Goal: Task Accomplishment & Management: Manage account settings

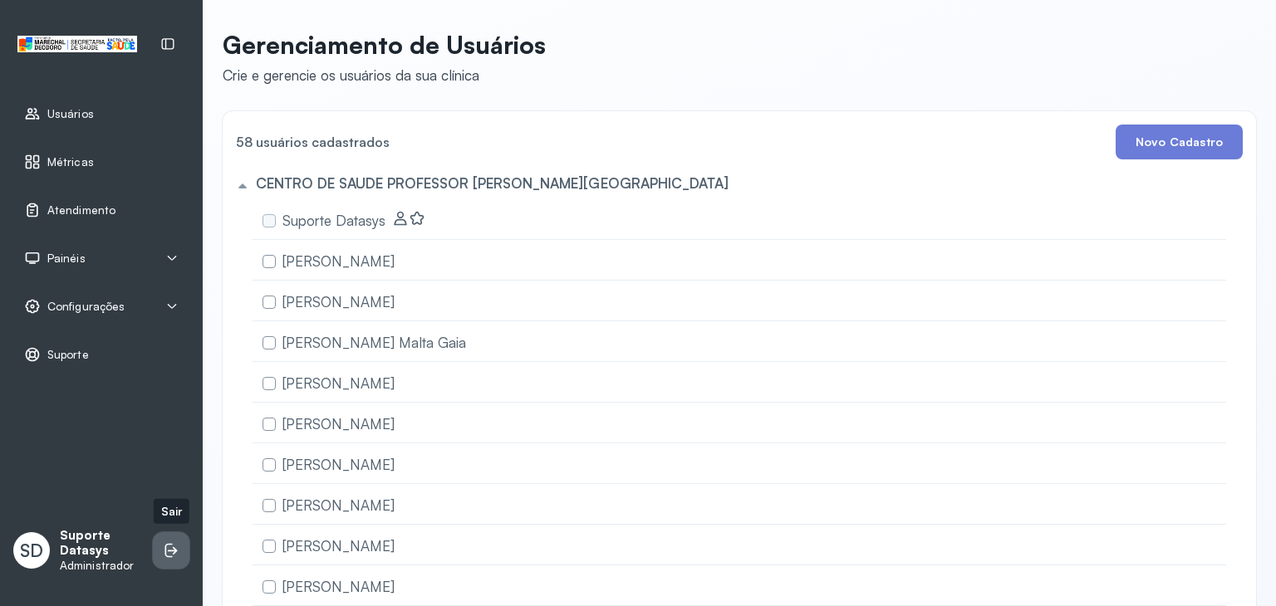
click at [176, 549] on icon at bounding box center [171, 550] width 17 height 17
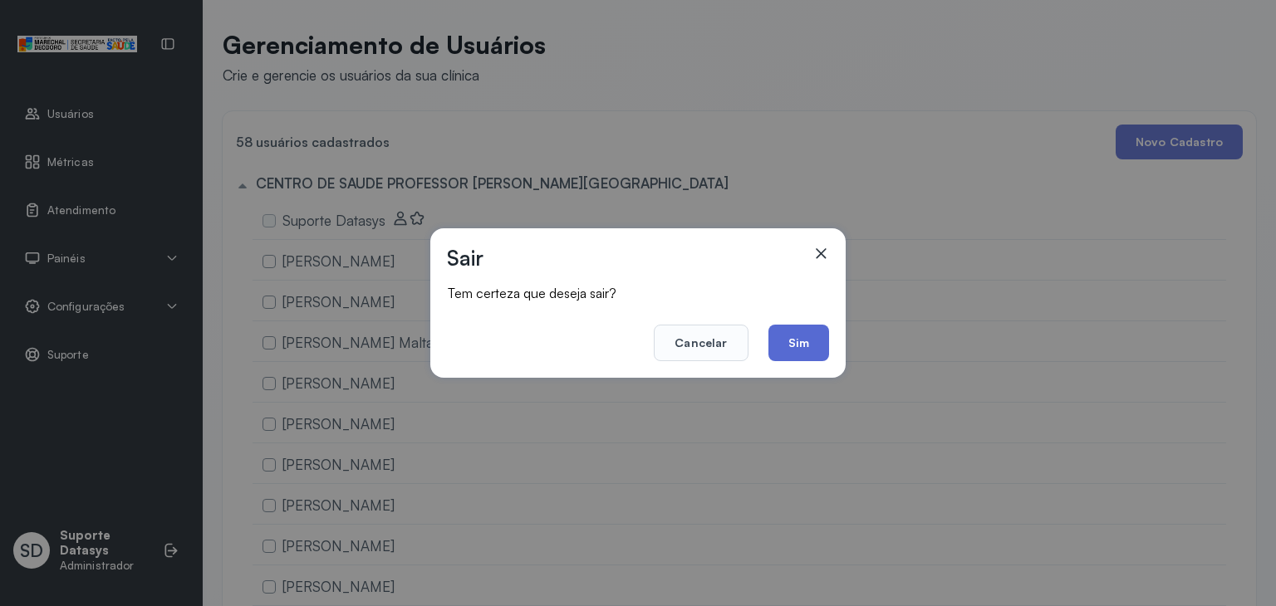
click at [802, 342] on button "Sim" at bounding box center [798, 343] width 61 height 37
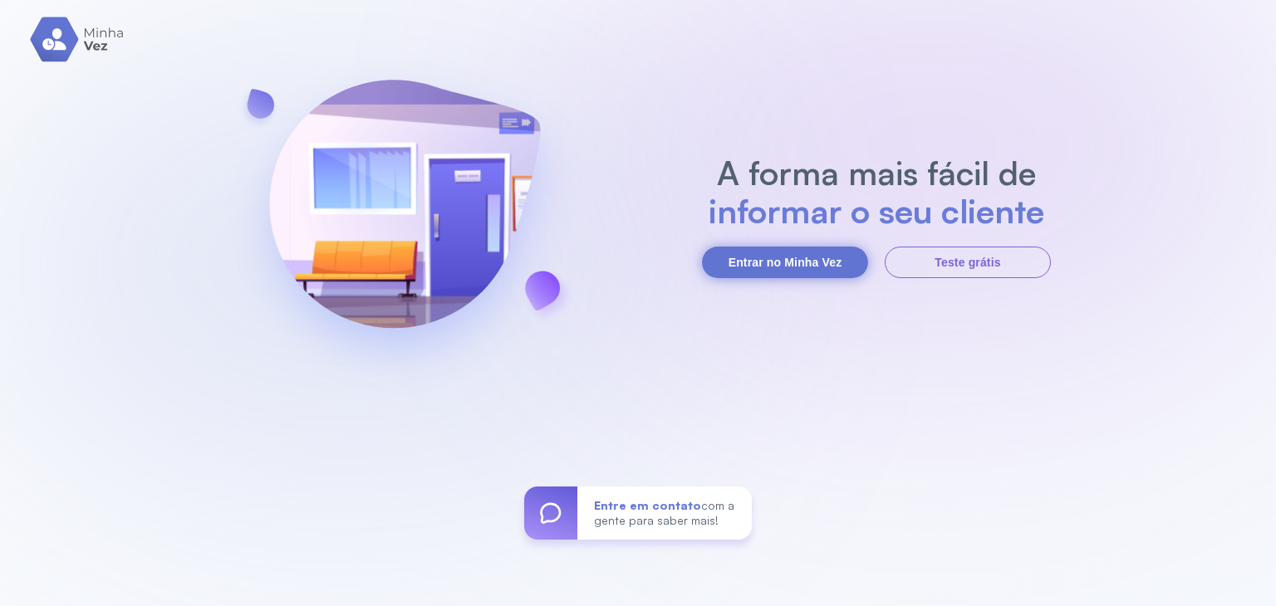
click at [816, 274] on button "Entrar no Minha Vez" at bounding box center [785, 263] width 166 height 32
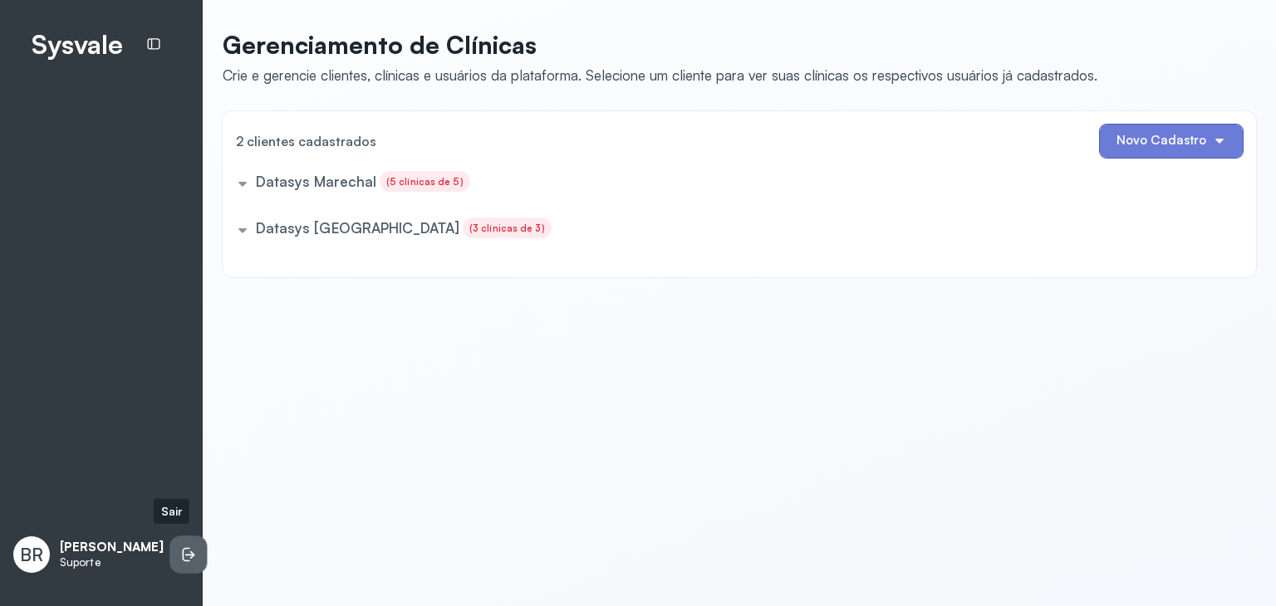
click at [185, 552] on icon at bounding box center [190, 555] width 10 height 7
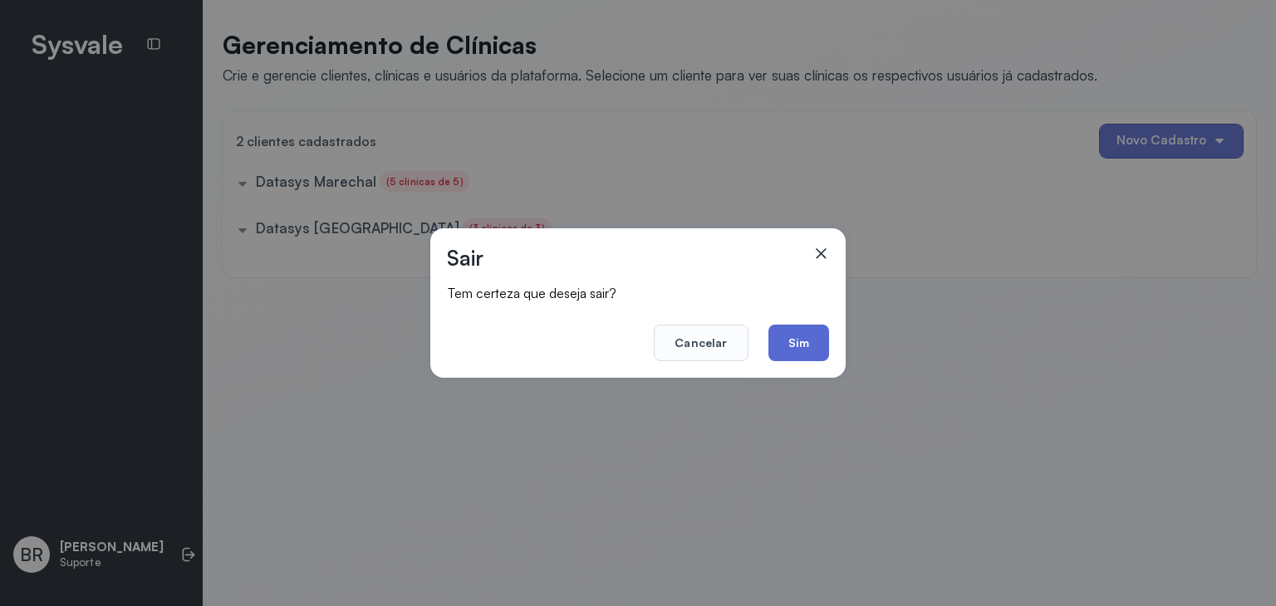
click at [797, 335] on button "Sim" at bounding box center [798, 343] width 61 height 37
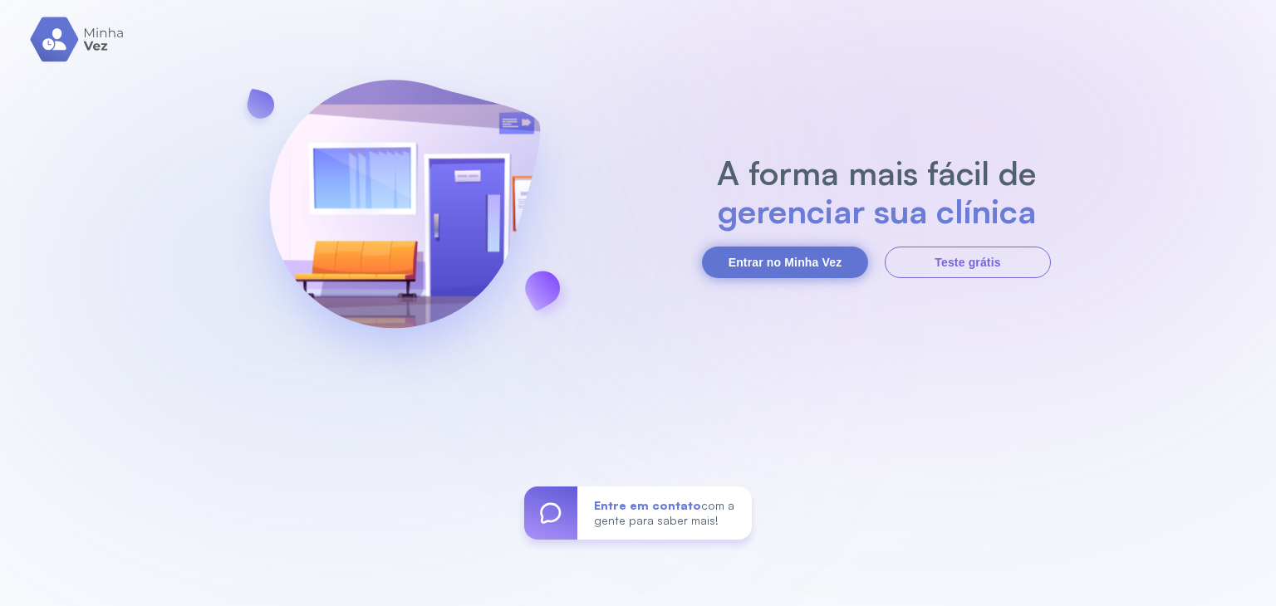
click at [803, 267] on button "Entrar no Minha Vez" at bounding box center [785, 263] width 166 height 32
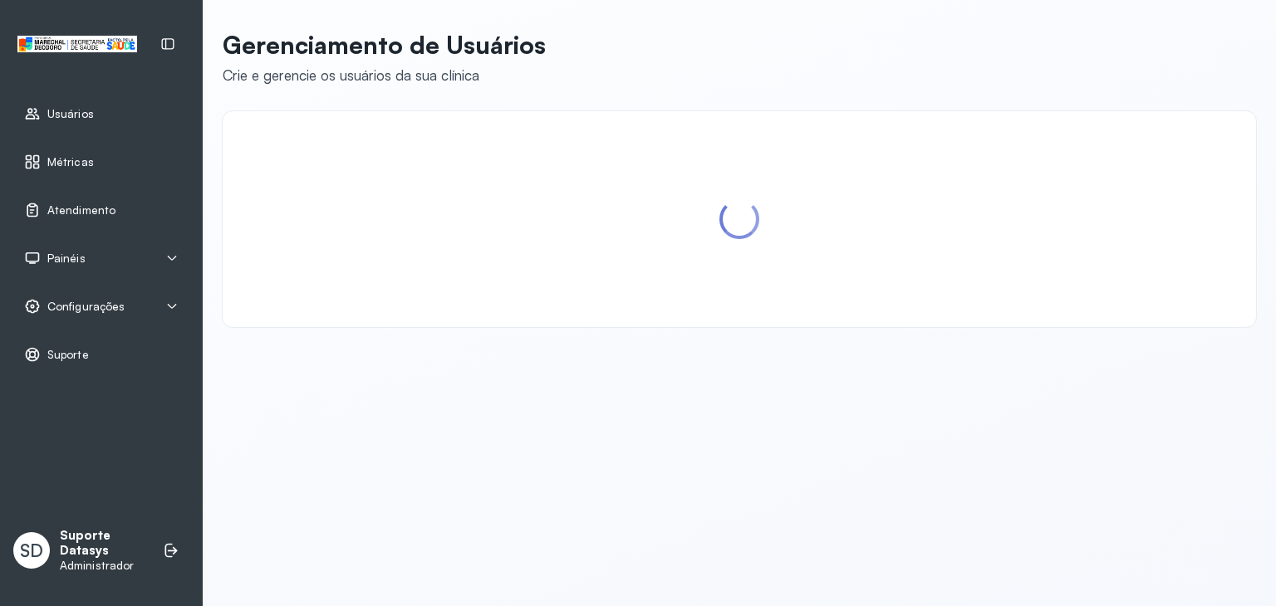
click at [47, 303] on span "Configurações" at bounding box center [85, 307] width 77 height 14
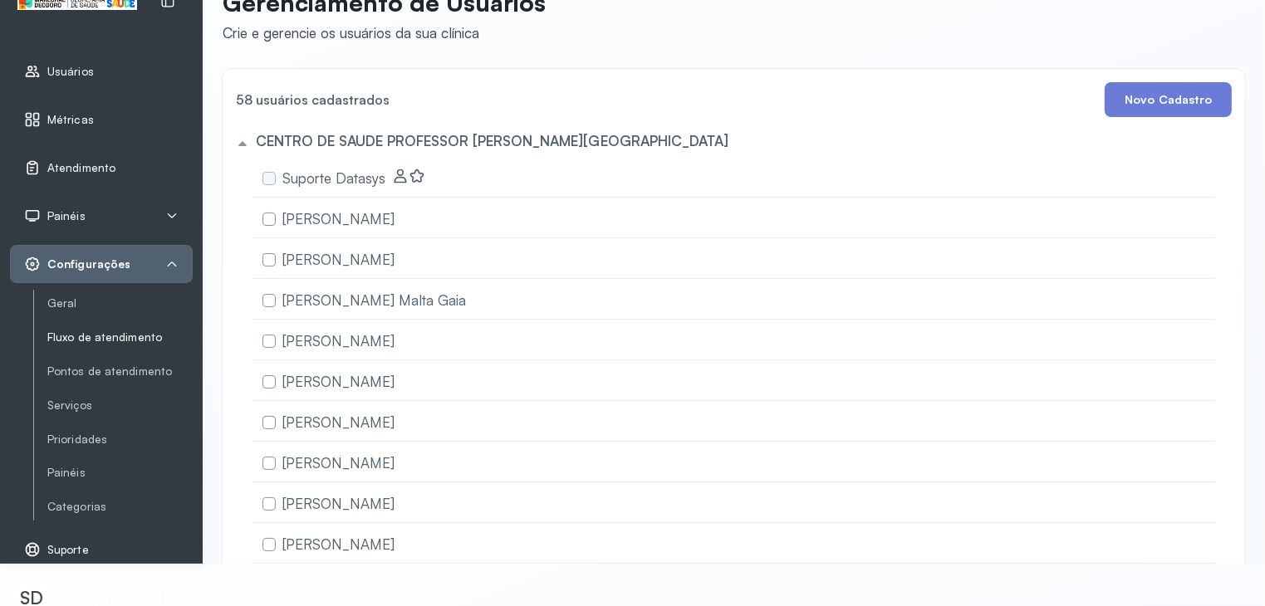
scroll to position [61, 0]
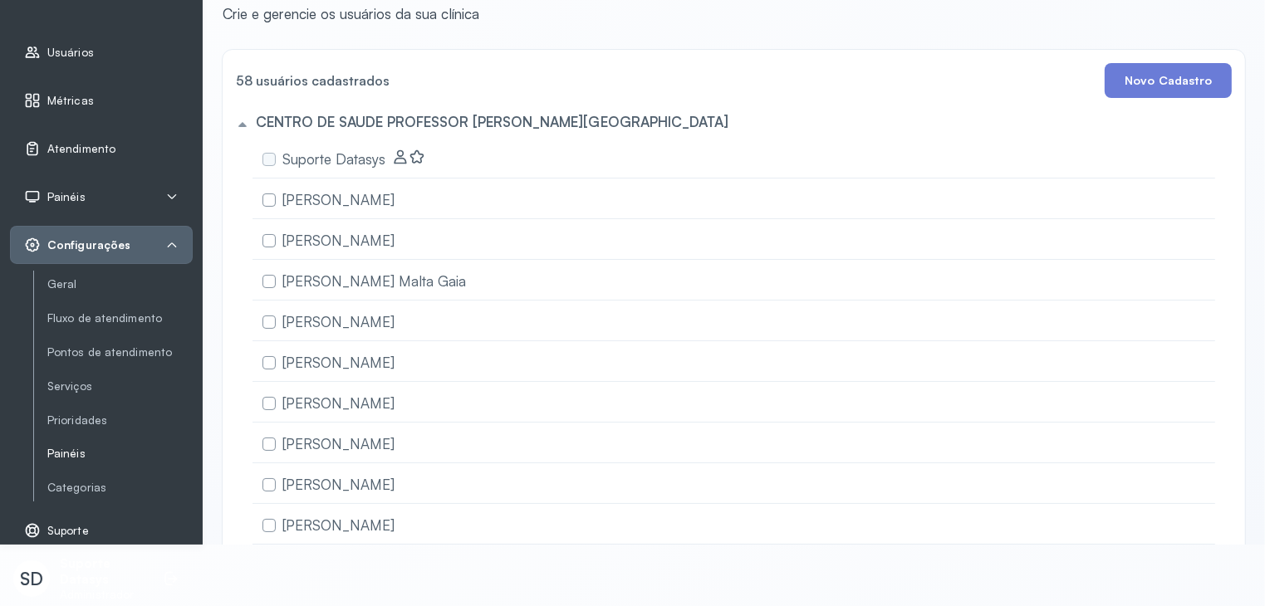
click at [57, 454] on link "Painéis" at bounding box center [119, 454] width 145 height 14
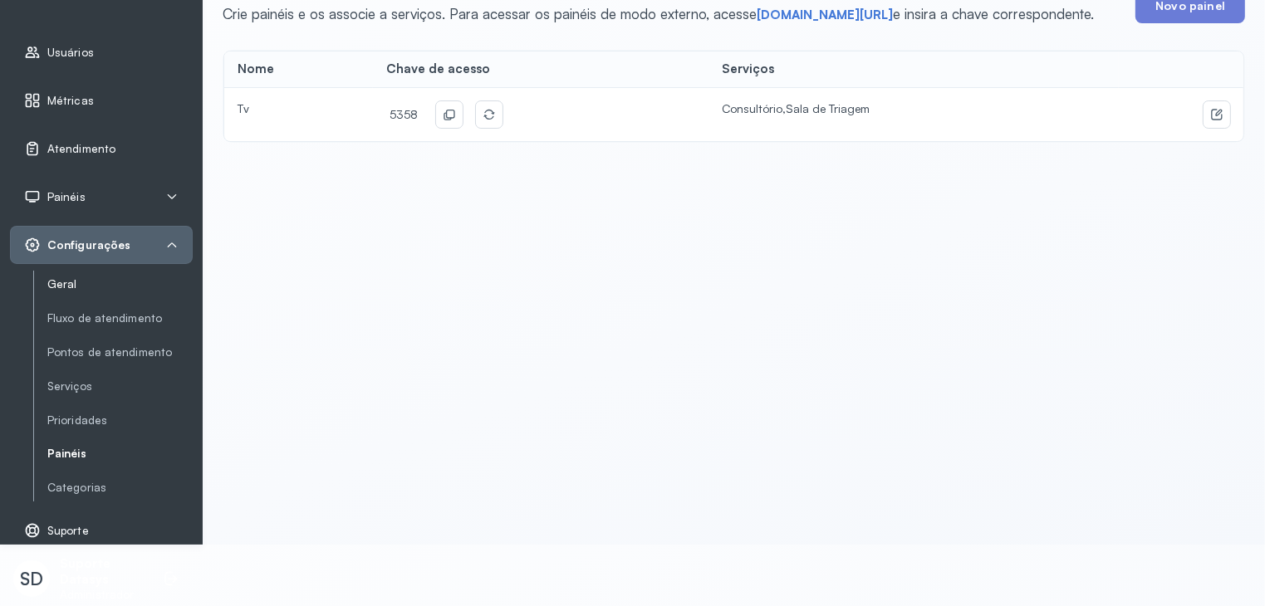
click at [86, 280] on link "Geral" at bounding box center [119, 284] width 145 height 14
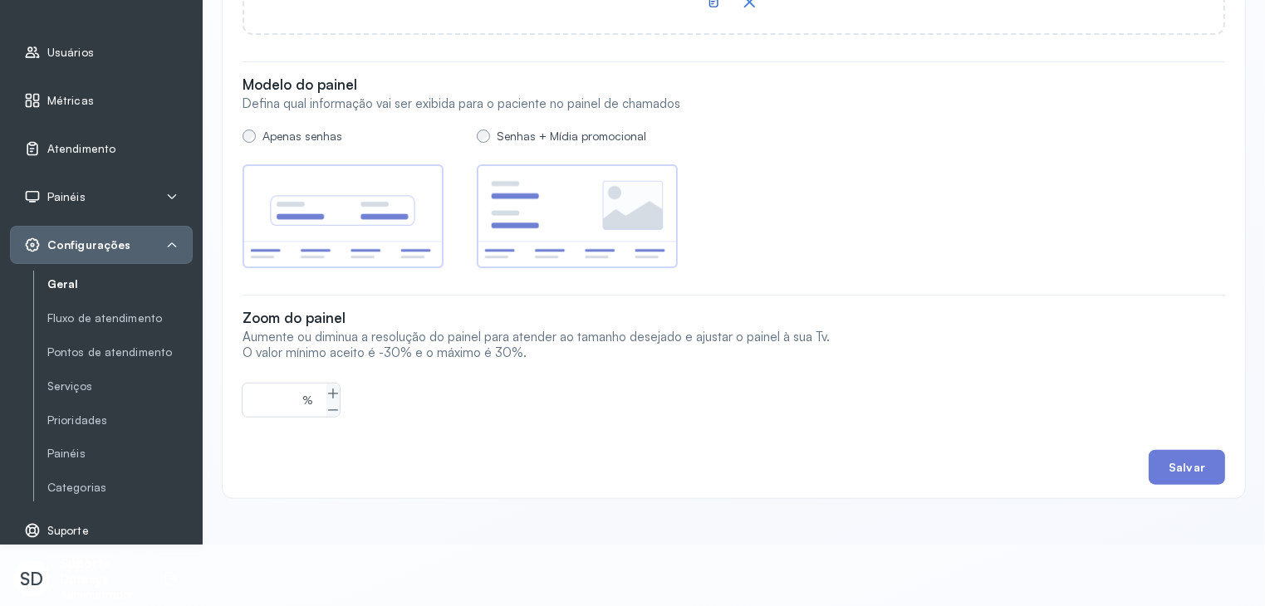
scroll to position [1406, 0]
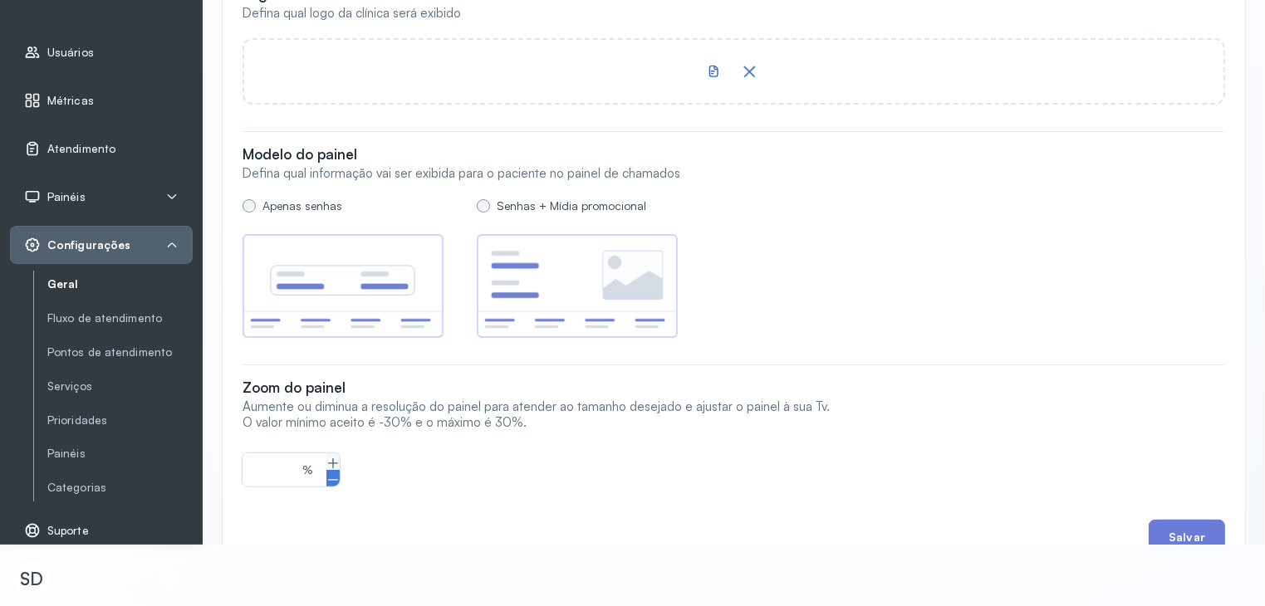
click at [329, 480] on icon at bounding box center [332, 479] width 13 height 13
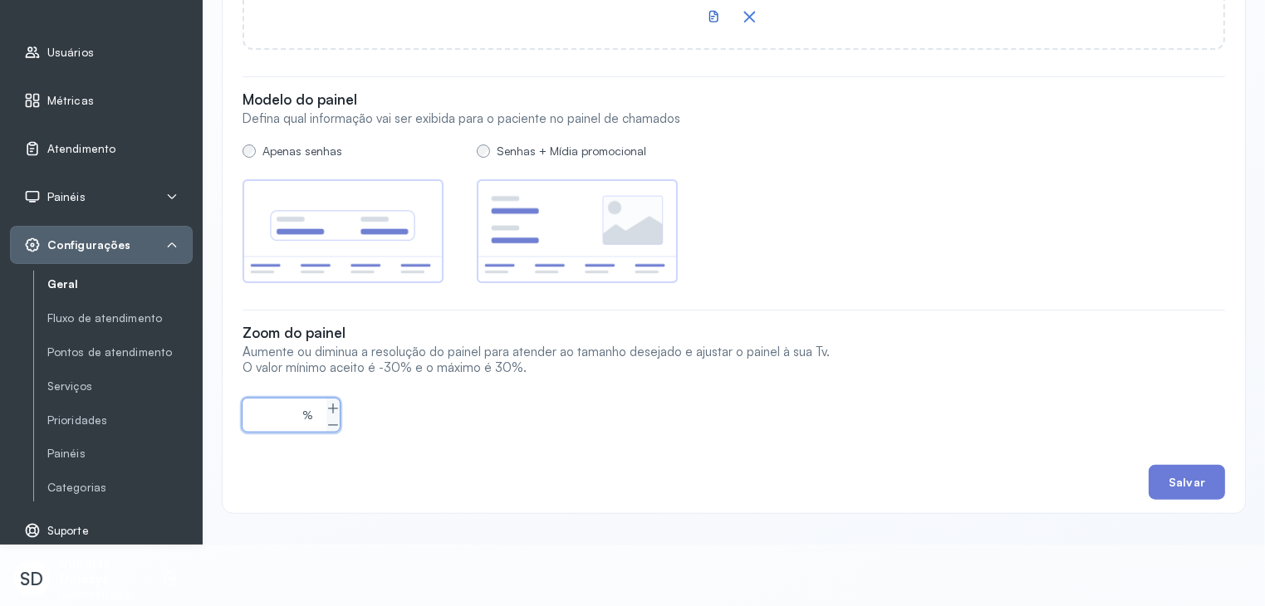
scroll to position [1489, 0]
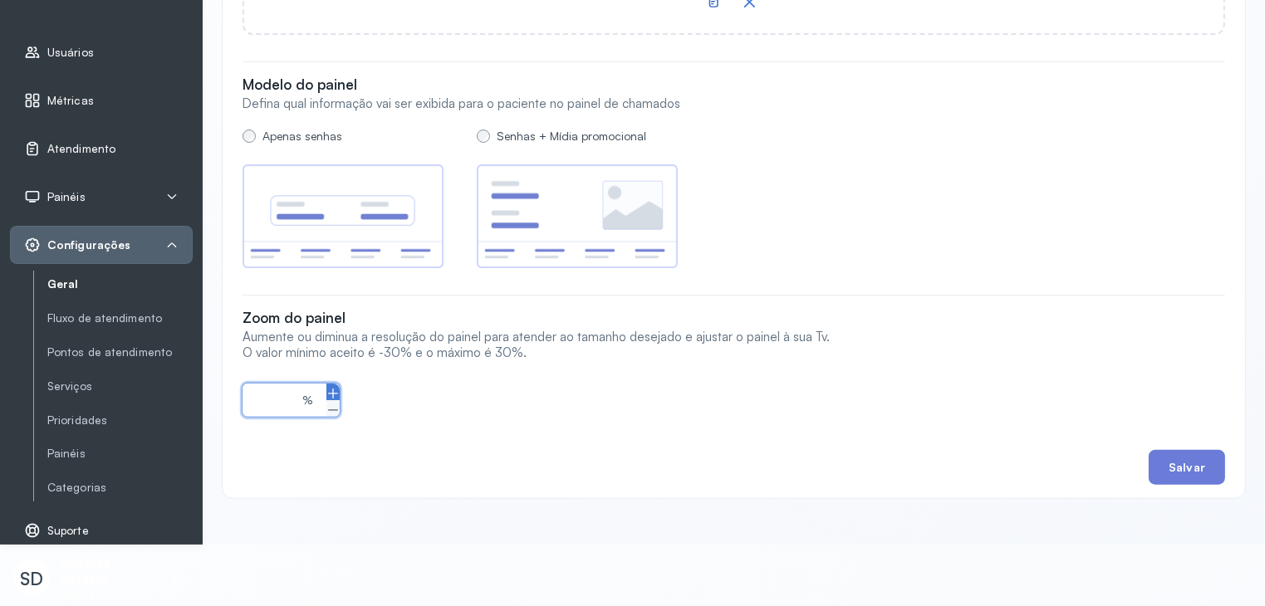
click at [333, 387] on icon at bounding box center [332, 393] width 13 height 13
click at [336, 387] on icon at bounding box center [332, 393] width 13 height 13
type input "**"
click at [1179, 463] on button "Salvar" at bounding box center [1187, 467] width 76 height 35
